Goal: Task Accomplishment & Management: Manage account settings

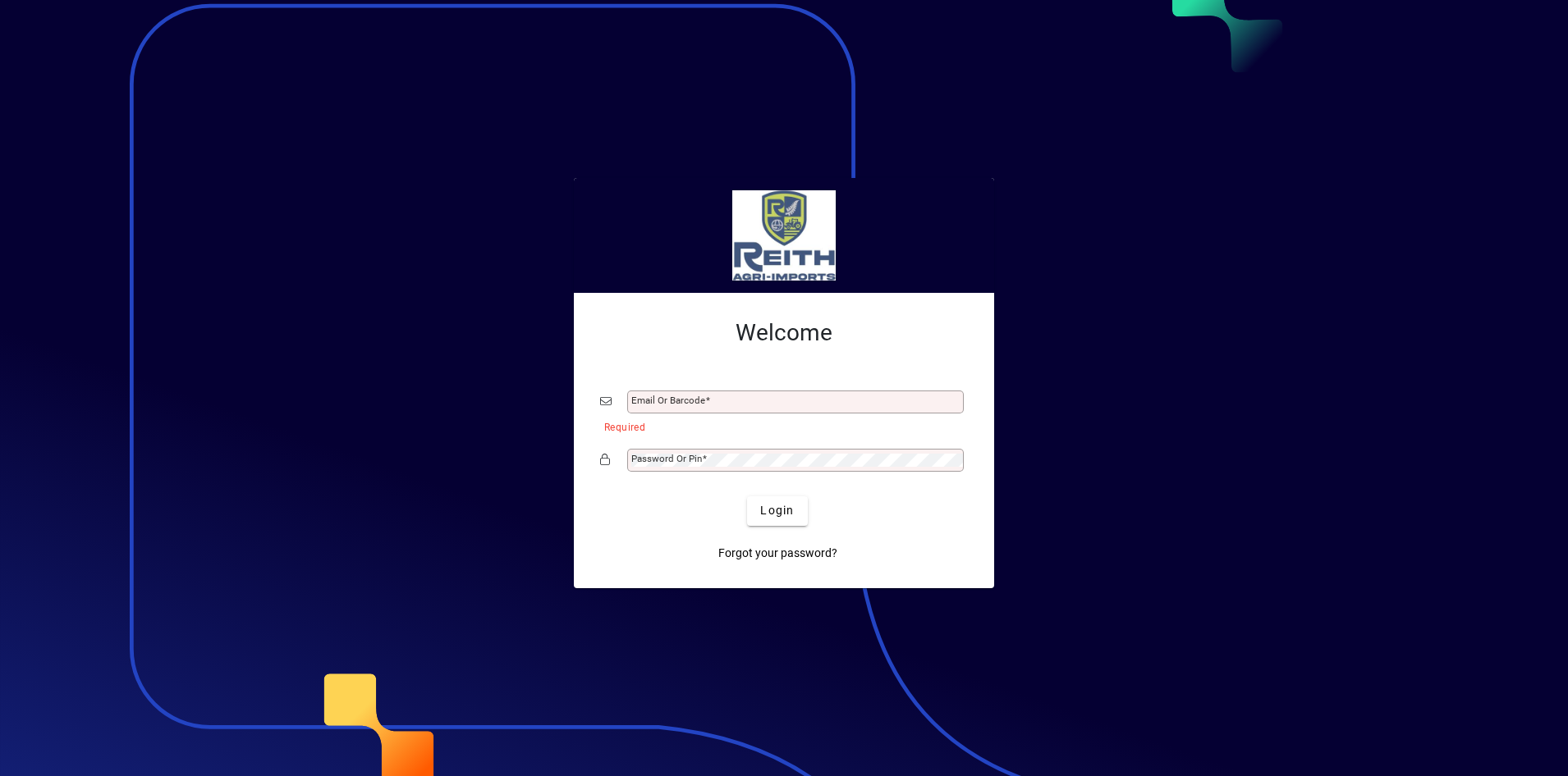
click at [655, 404] on input "Email or Barcode" at bounding box center [797, 402] width 332 height 13
type input "**********"
click at [662, 455] on mat-label "Password or Pin" at bounding box center [667, 459] width 70 height 11
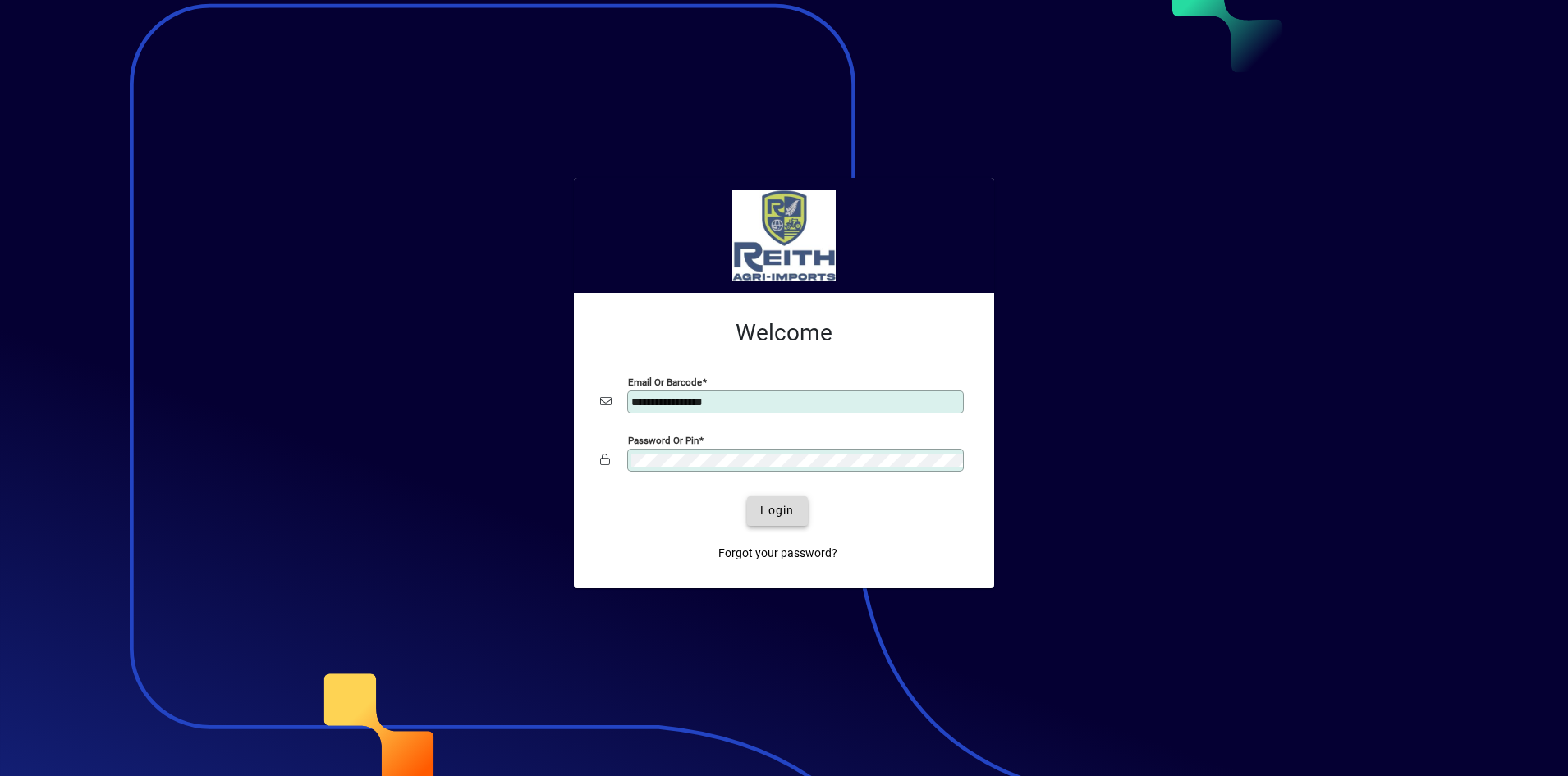
click at [770, 515] on span "Login" at bounding box center [777, 511] width 33 height 18
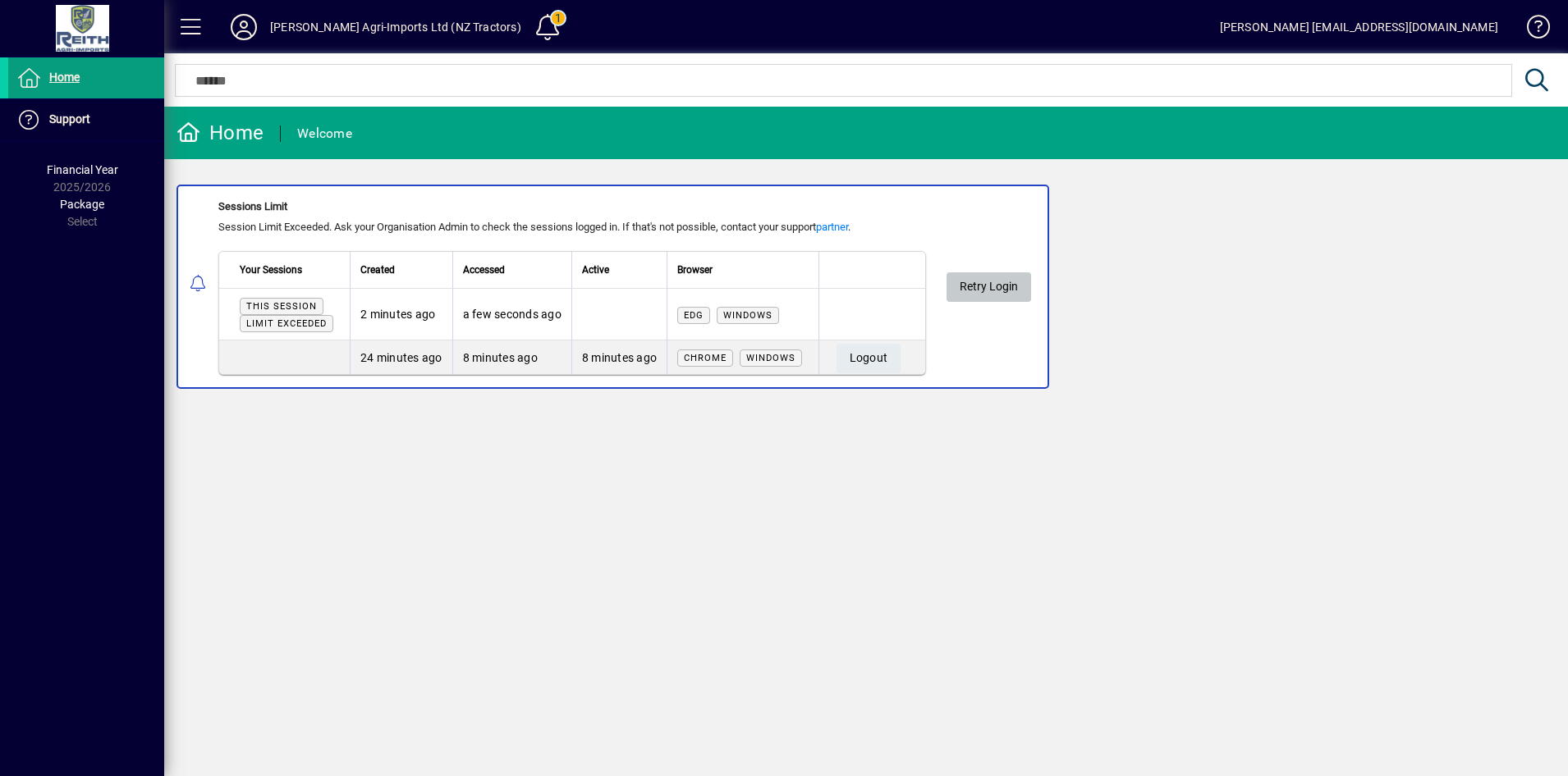
click at [988, 280] on span "Retry Login" at bounding box center [988, 286] width 58 height 27
click at [426, 311] on td "6 minutes ago" at bounding box center [401, 315] width 103 height 52
click at [967, 286] on span at bounding box center [995, 287] width 84 height 39
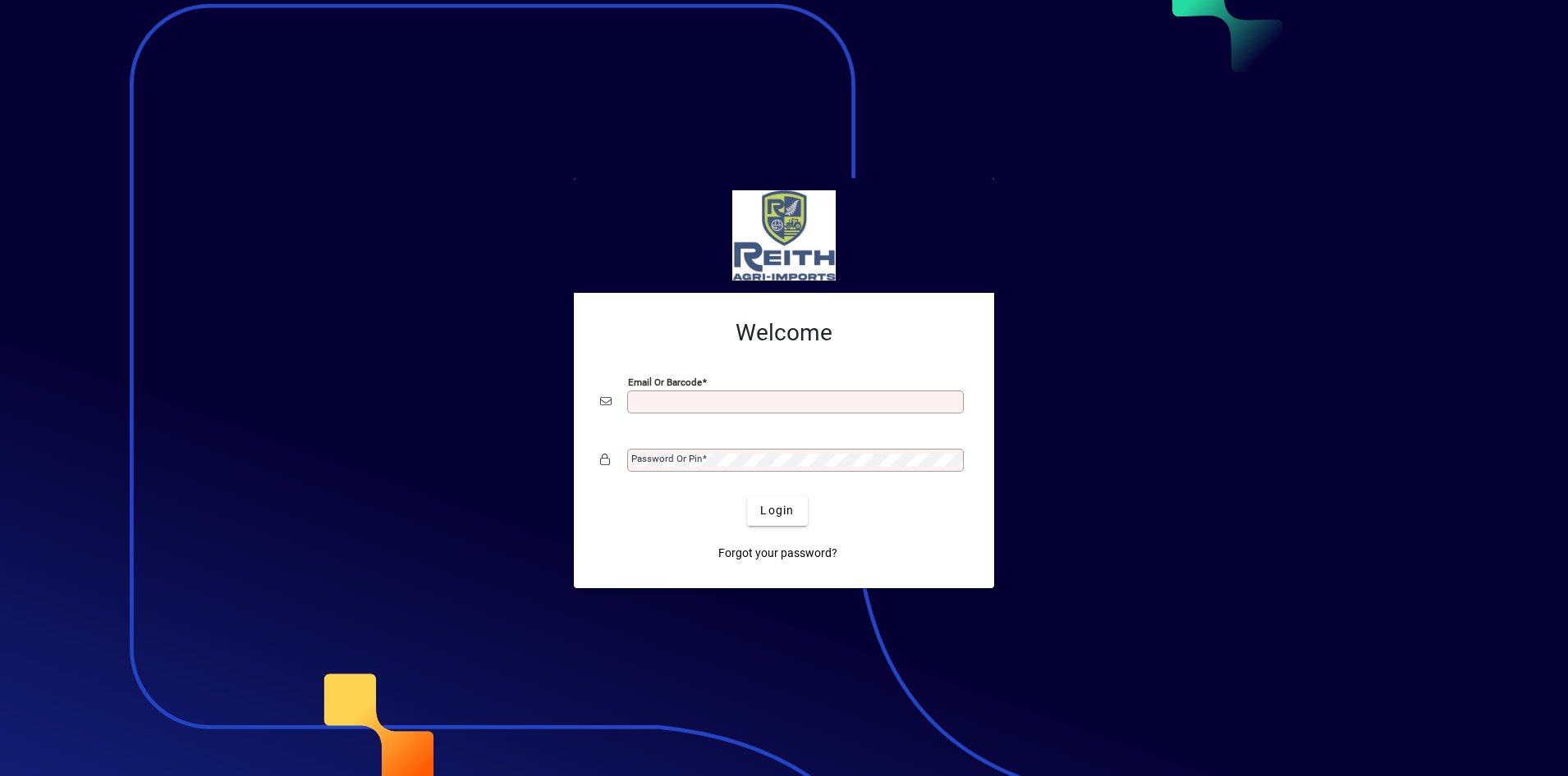
click at [677, 403] on input "Email or Barcode" at bounding box center [797, 402] width 332 height 13
type input "**********"
click at [657, 459] on mat-label "Password or Pin" at bounding box center [667, 459] width 70 height 11
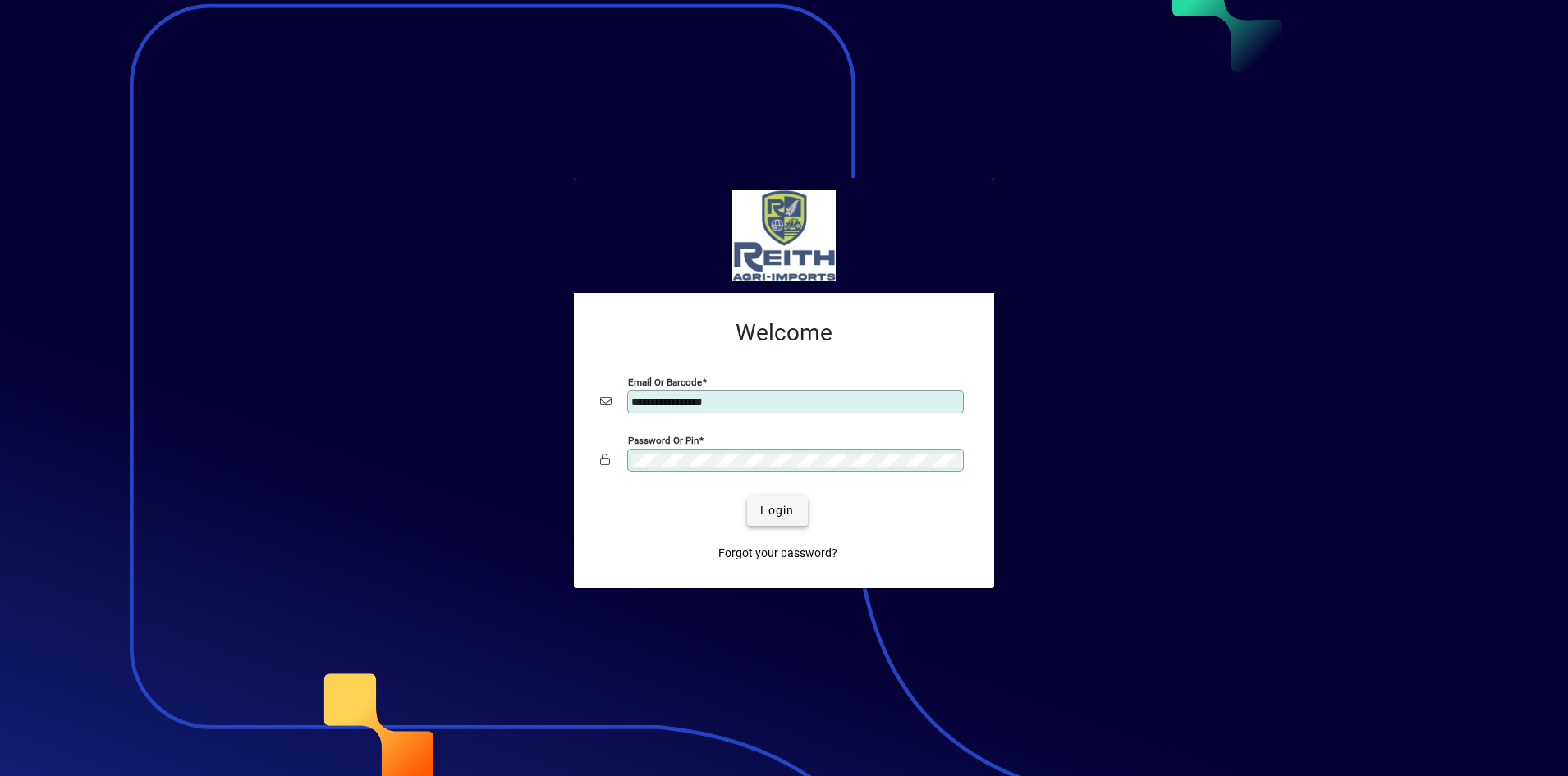
click at [763, 519] on span "Login" at bounding box center [777, 511] width 33 height 18
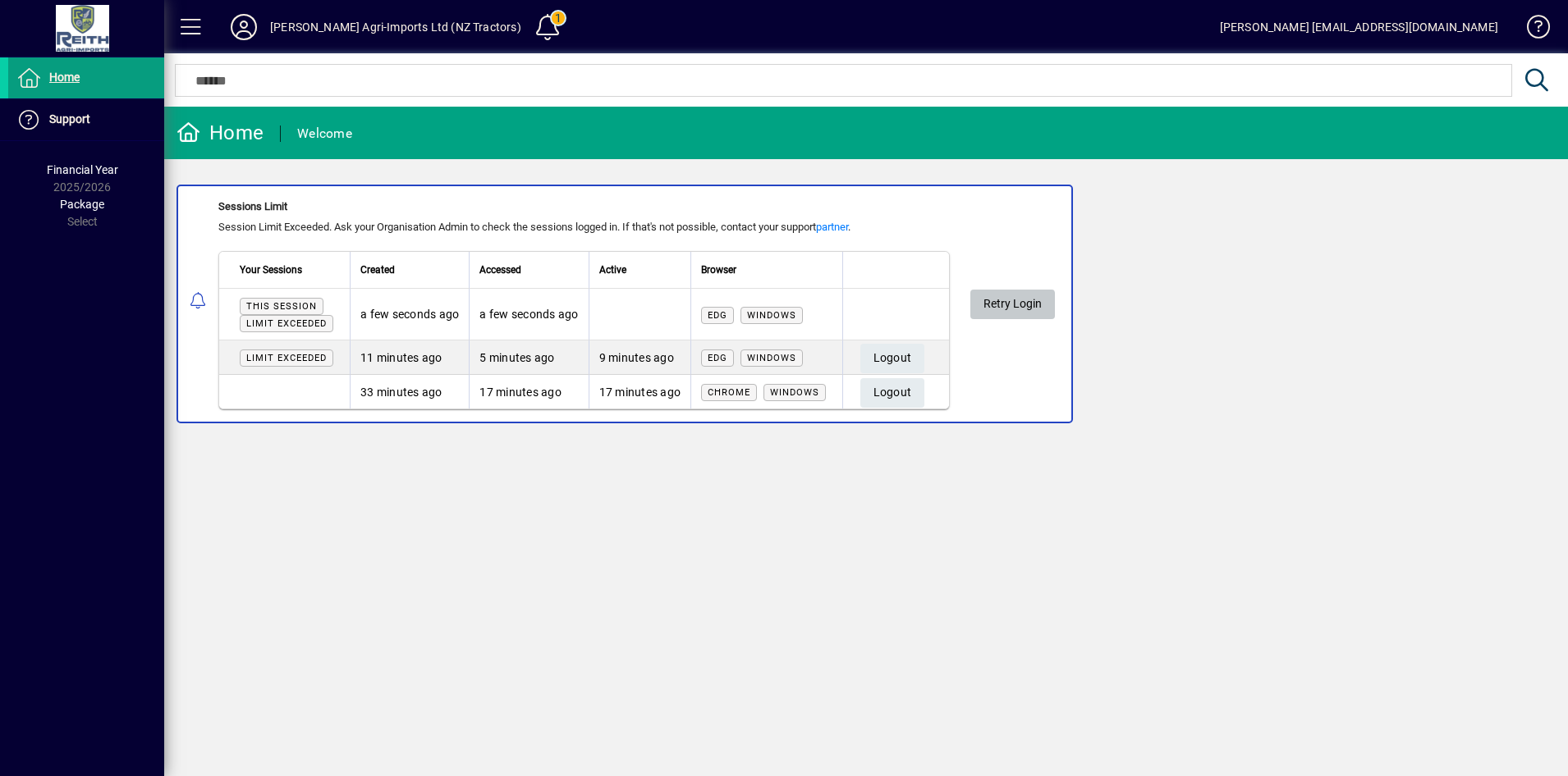
click at [1008, 304] on span "Retry Login" at bounding box center [1013, 303] width 58 height 27
click at [528, 19] on span at bounding box center [547, 27] width 39 height 39
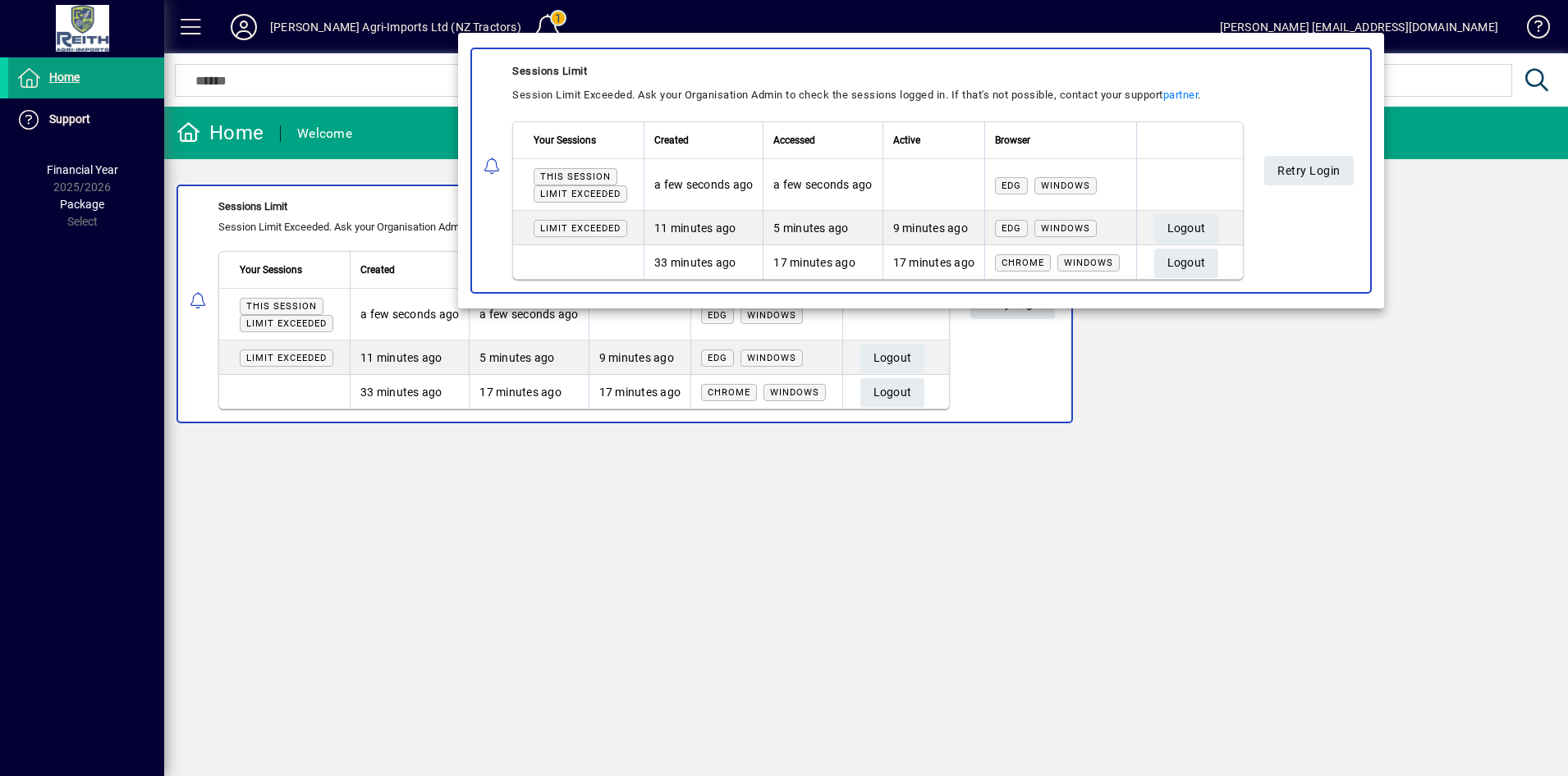
click at [1471, 190] on div at bounding box center [784, 388] width 1568 height 776
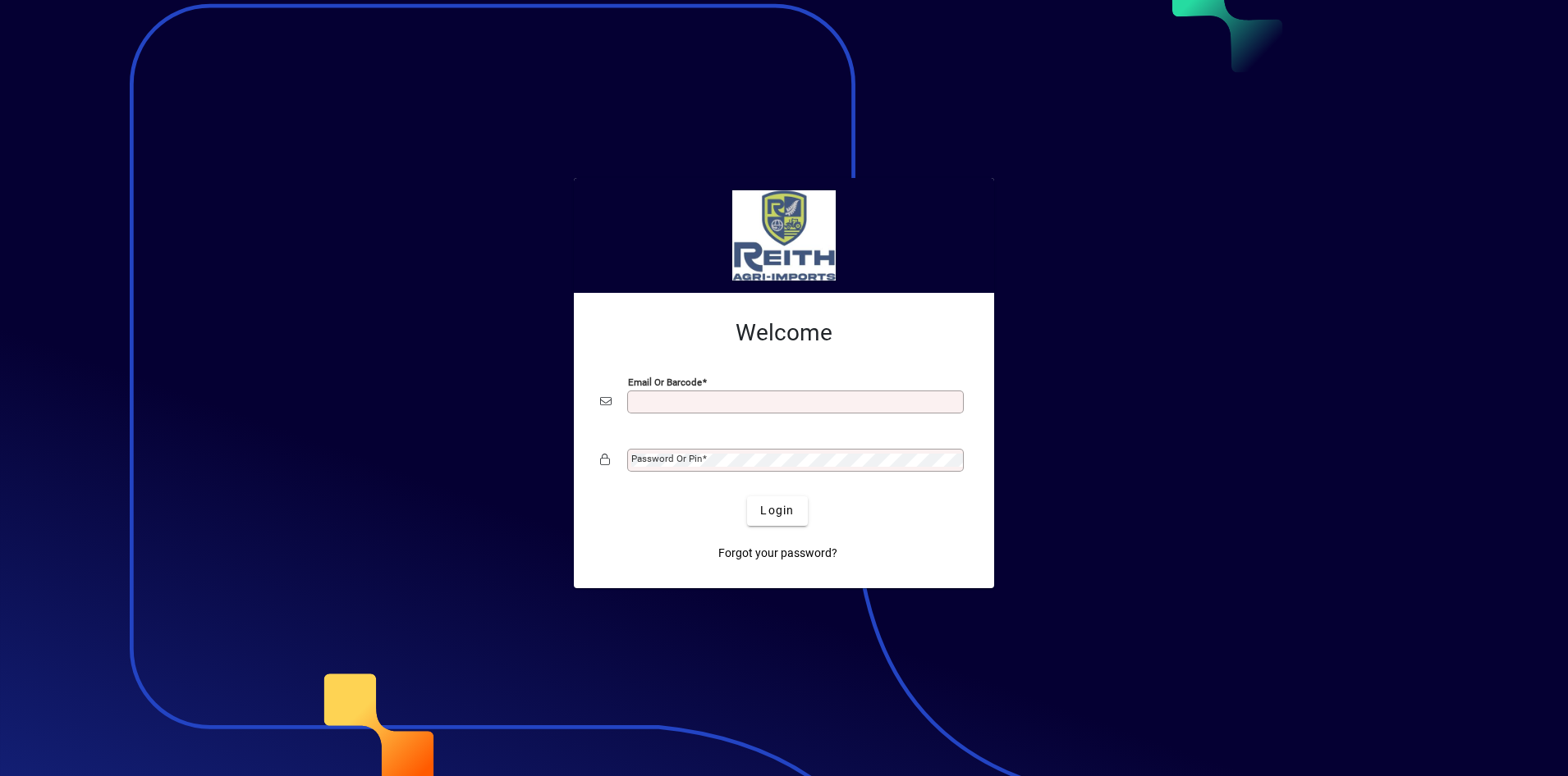
click at [679, 400] on input "Email or Barcode" at bounding box center [797, 402] width 332 height 13
type input "**********"
click at [683, 458] on mat-label "Password or Pin" at bounding box center [667, 459] width 70 height 11
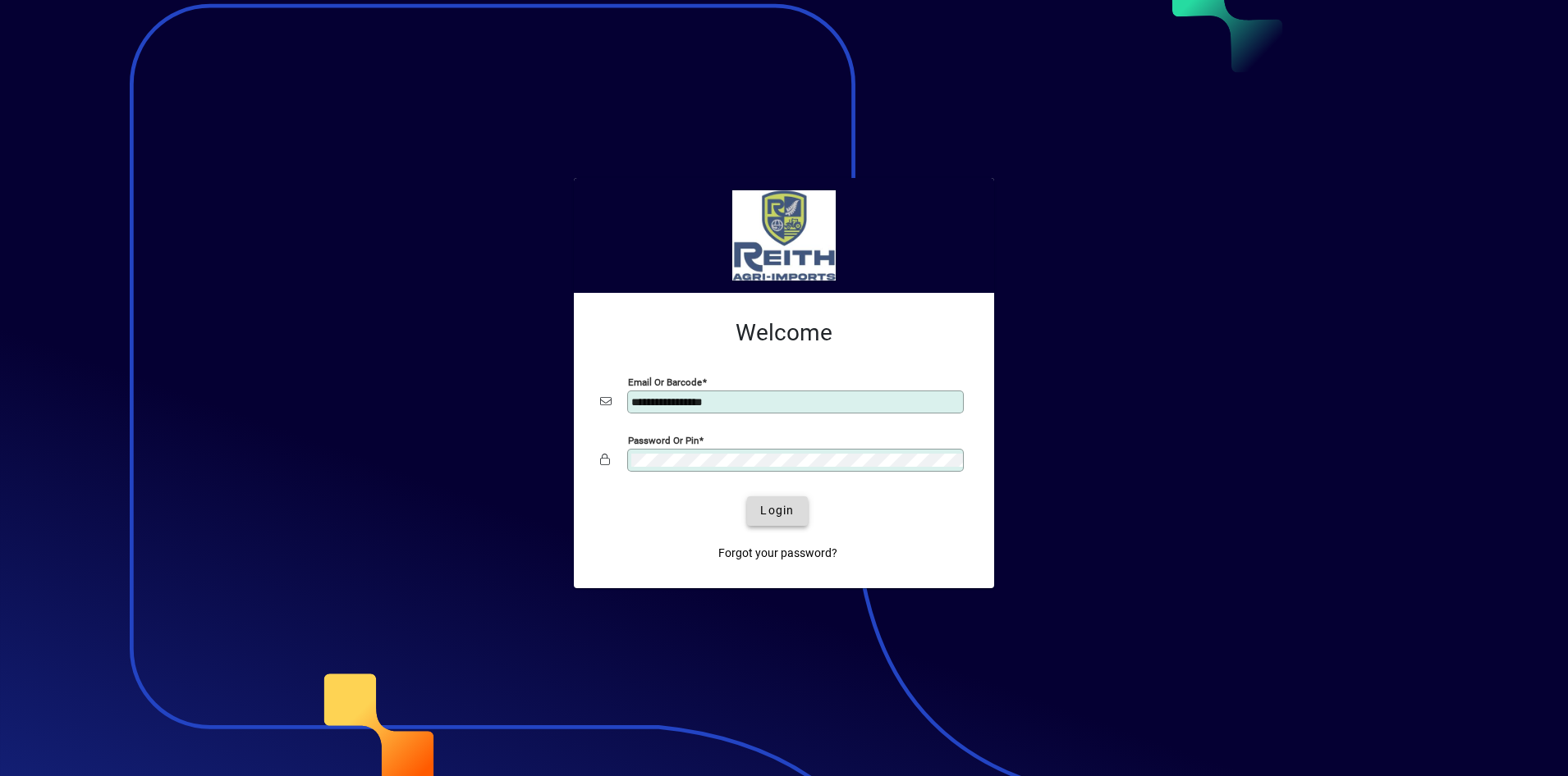
click at [760, 518] on span "Login" at bounding box center [777, 511] width 33 height 18
